Goal: Transaction & Acquisition: Purchase product/service

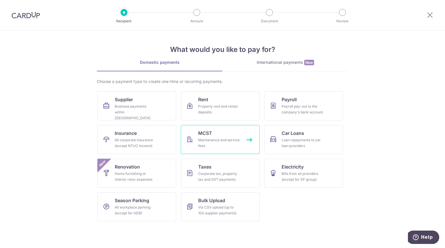
click at [226, 138] on div "Maintenance and service fees" at bounding box center [219, 143] width 42 height 12
